Goal: Book appointment/travel/reservation

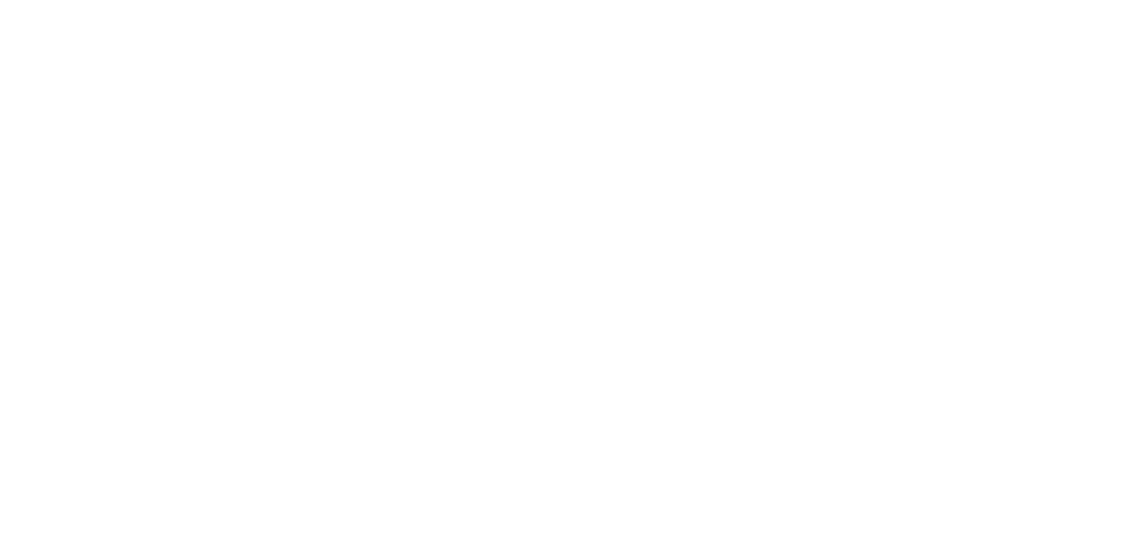
type input "**********"
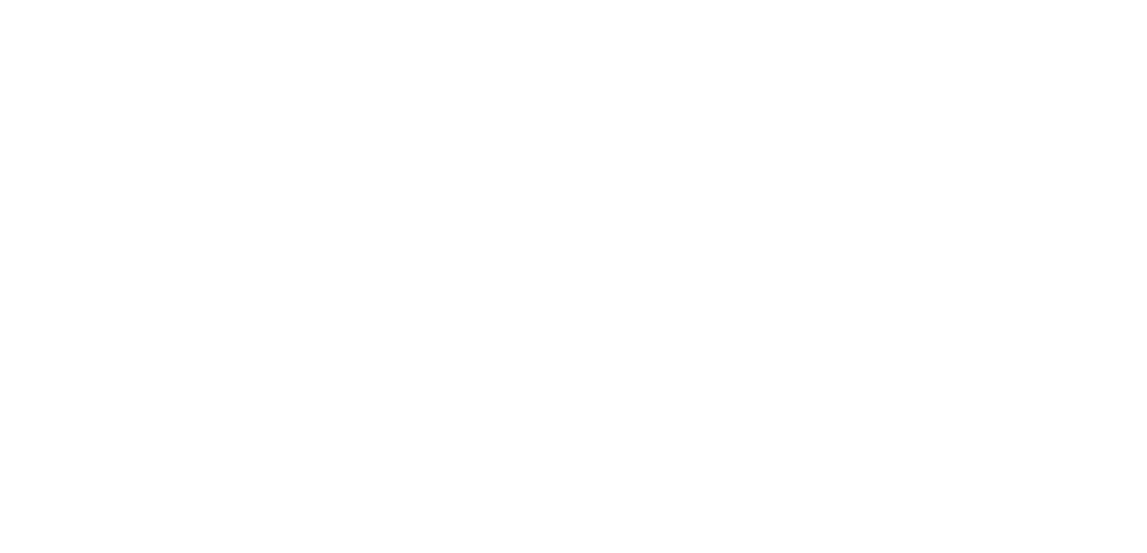
type input "**********"
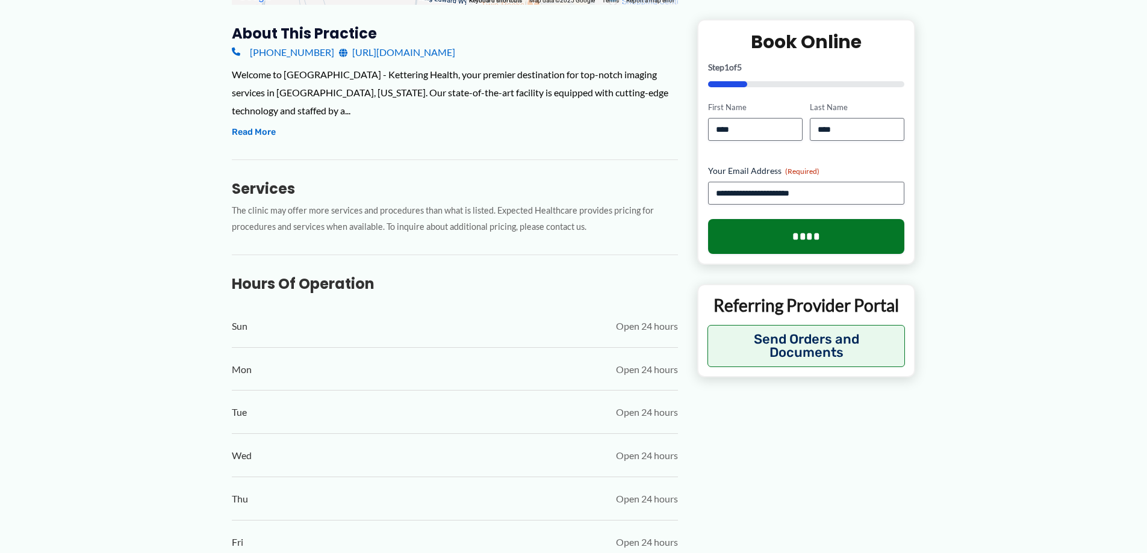
scroll to position [663, 0]
